Goal: Task Accomplishment & Management: Manage account settings

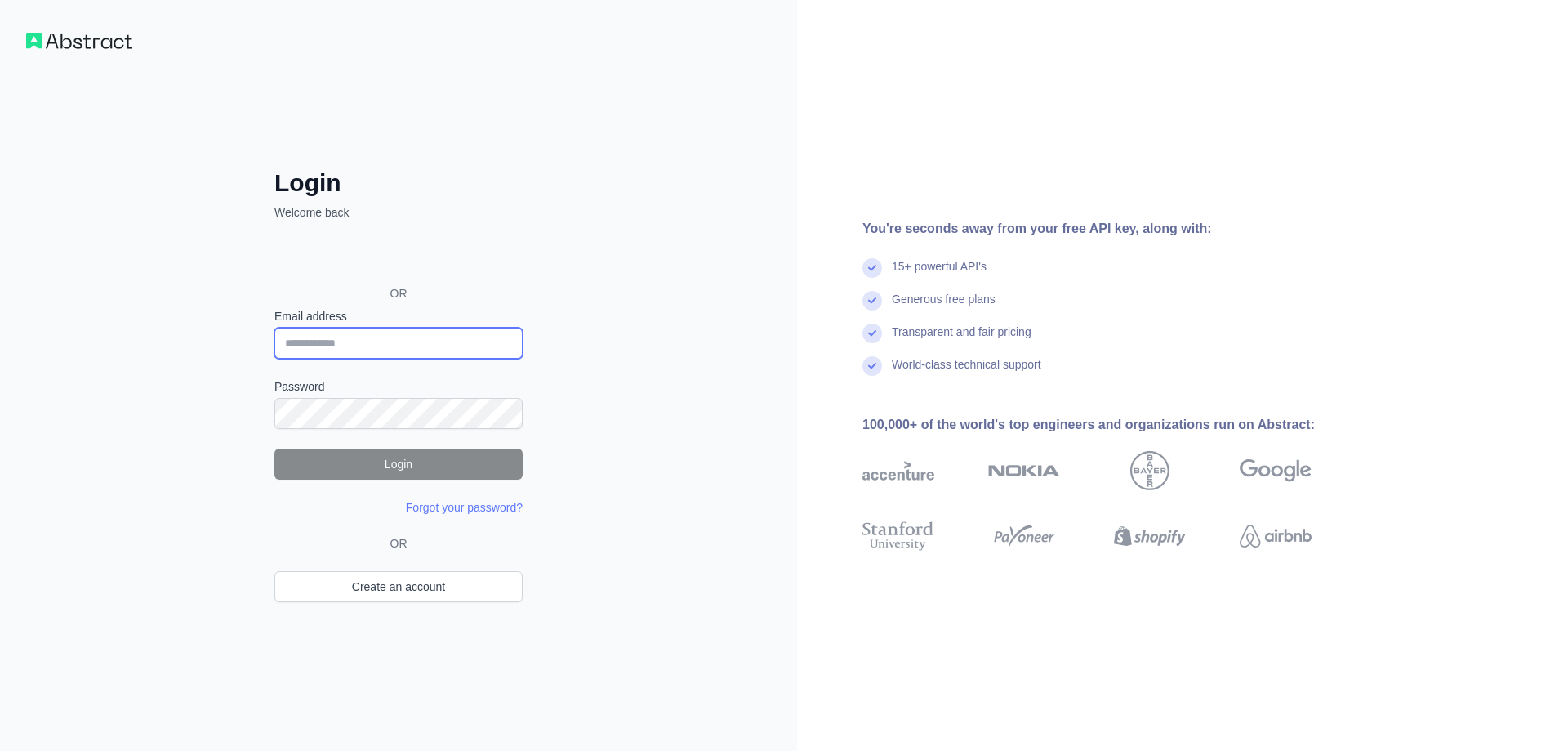
type input "**********"
click at [345, 457] on button "Login" at bounding box center [398, 463] width 249 height 31
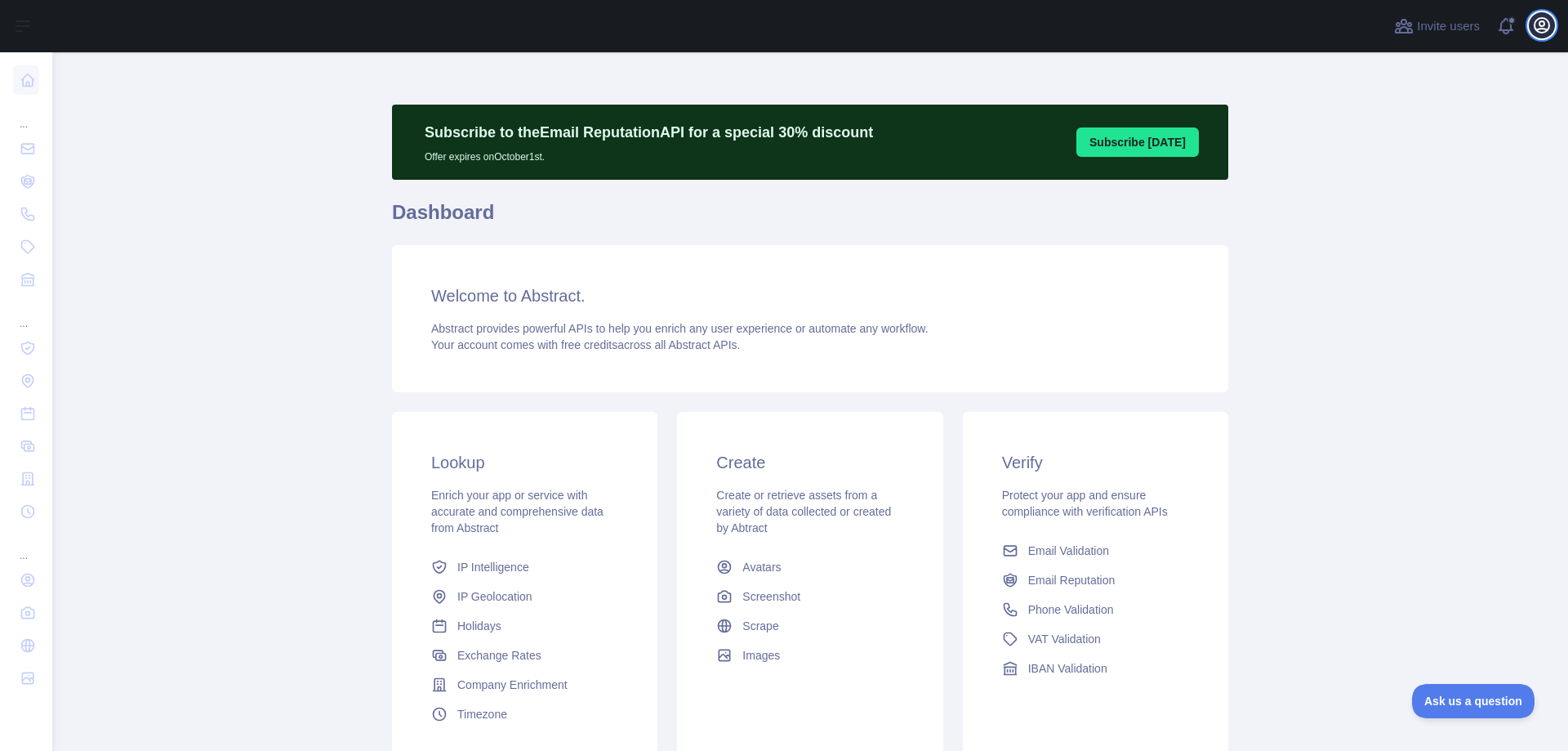
click at [1551, 22] on button "Open user menu" at bounding box center [1541, 25] width 26 height 26
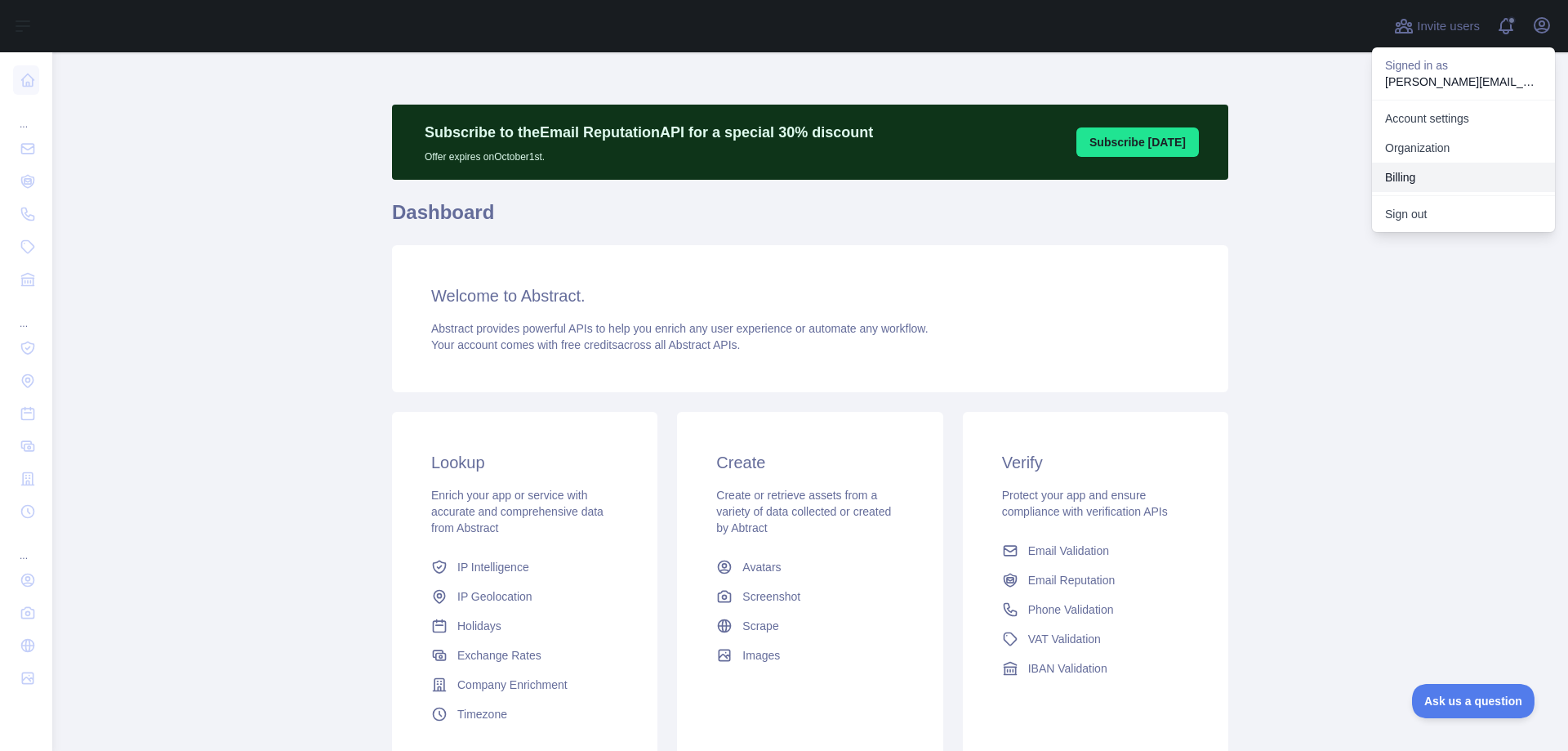
click at [1404, 172] on button "Billing" at bounding box center [1463, 176] width 183 height 29
